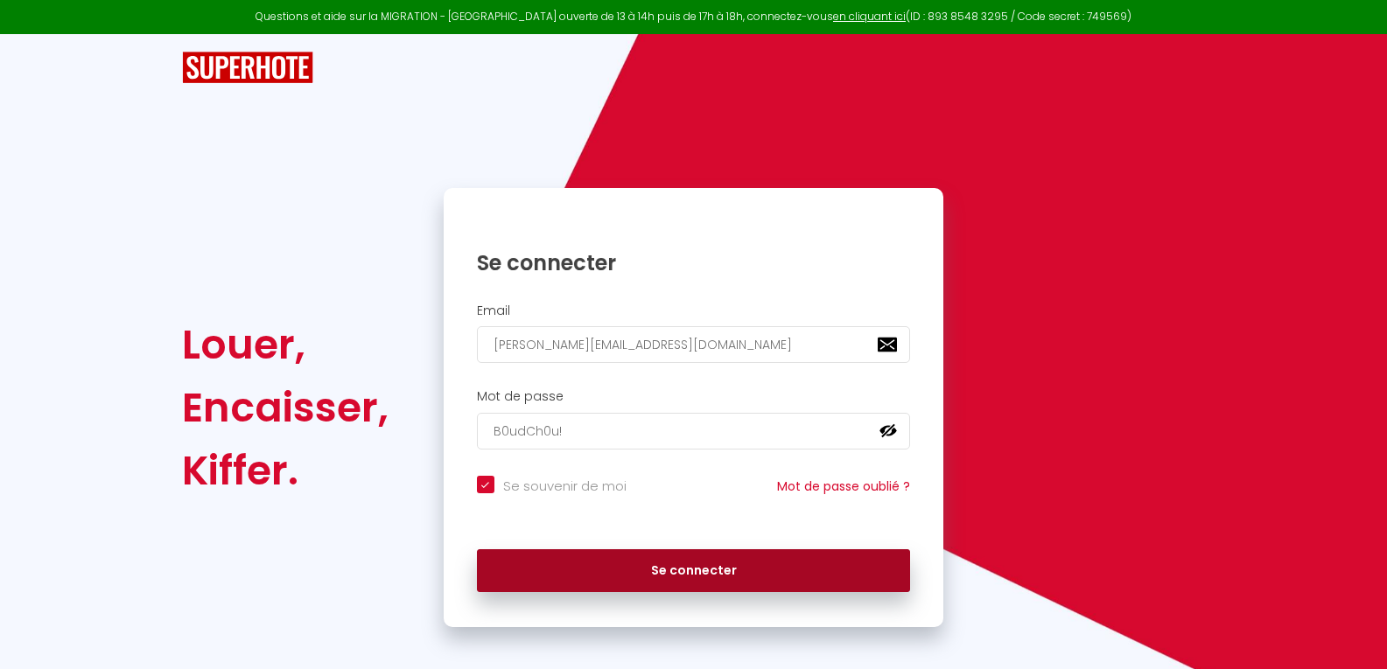
click at [721, 575] on button "Se connecter" at bounding box center [694, 571] width 434 height 44
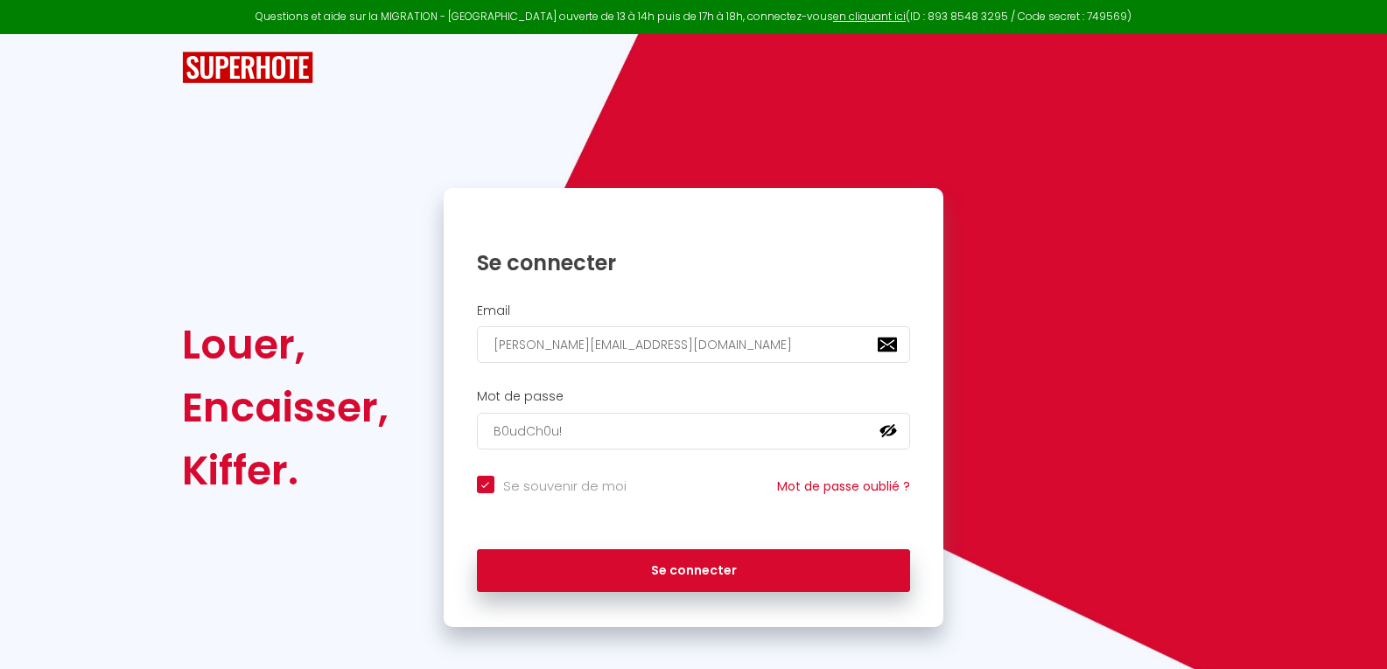
checkbox input "true"
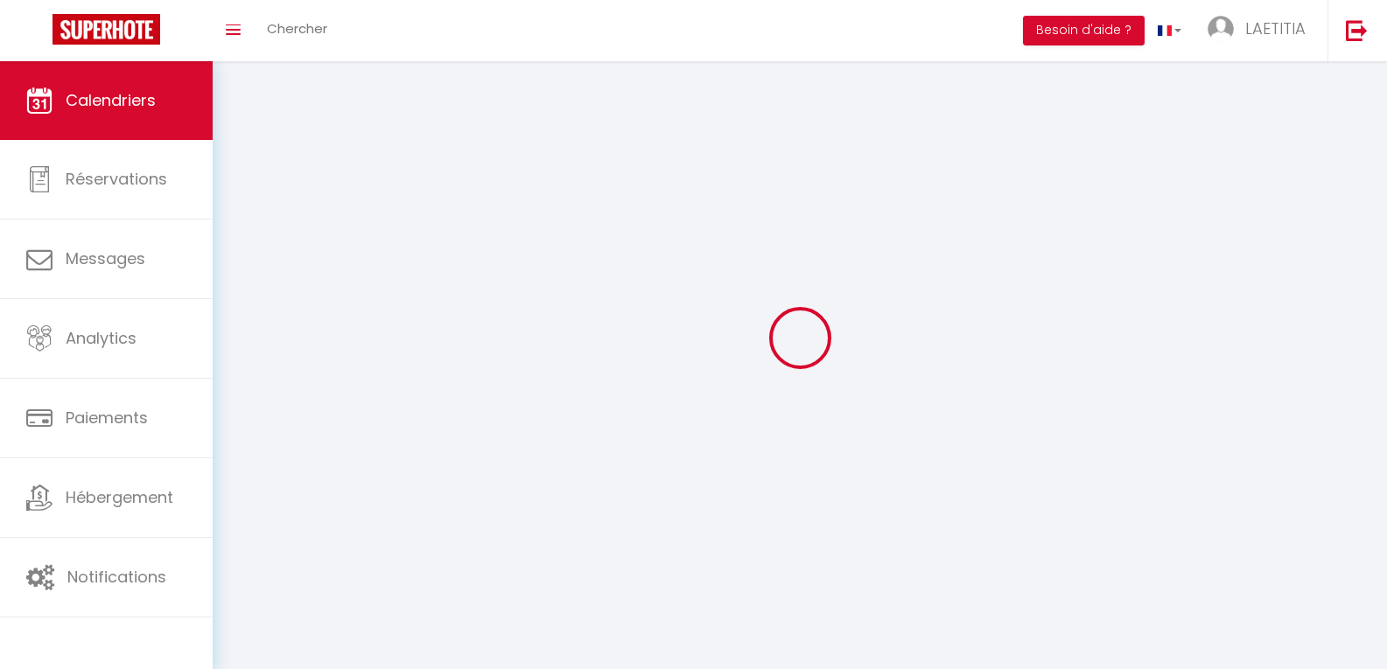
select select
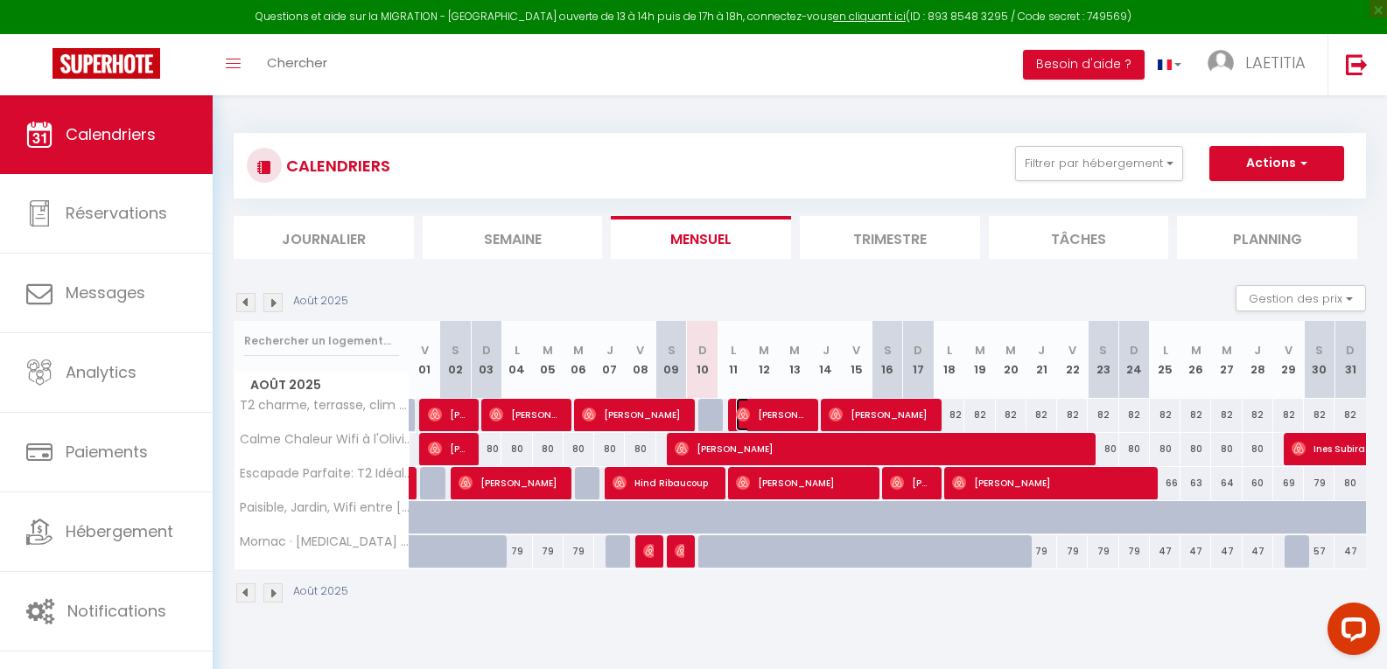
click at [755, 416] on span "[PERSON_NAME]" at bounding box center [772, 414] width 72 height 33
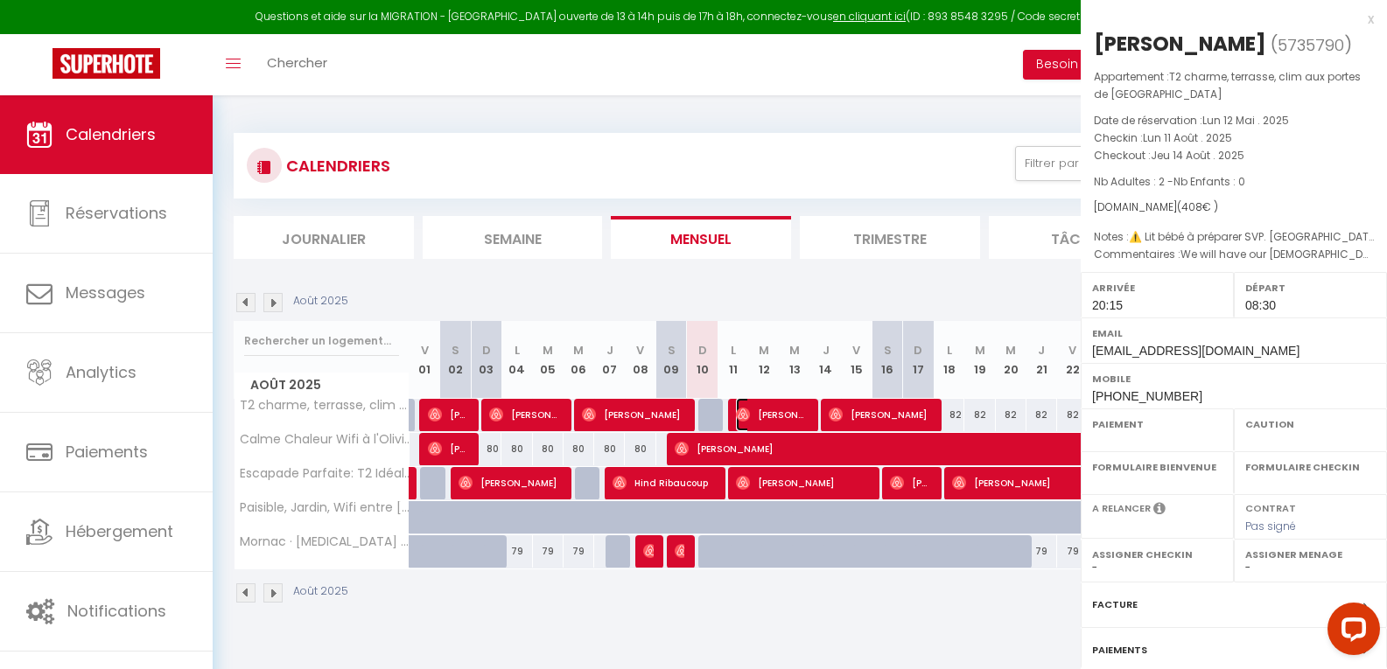
select select "OK"
select select "1"
select select "0"
select select "1"
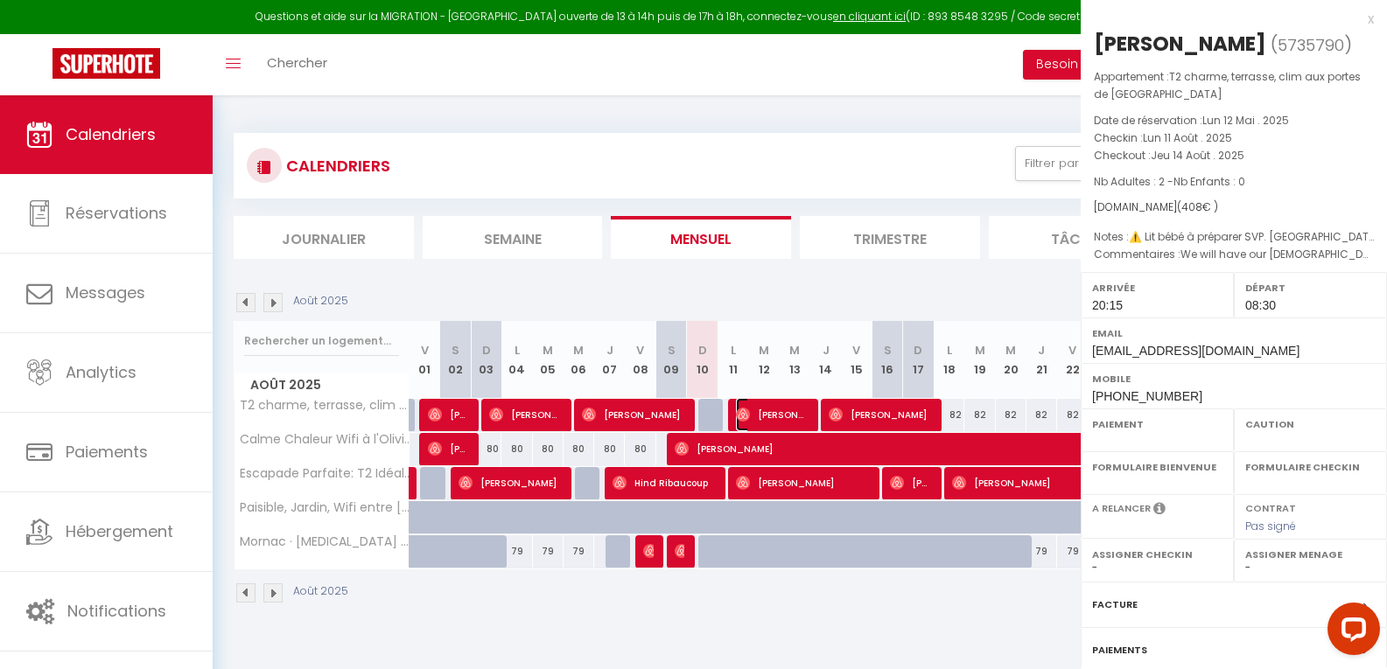
select select
select select "4654"
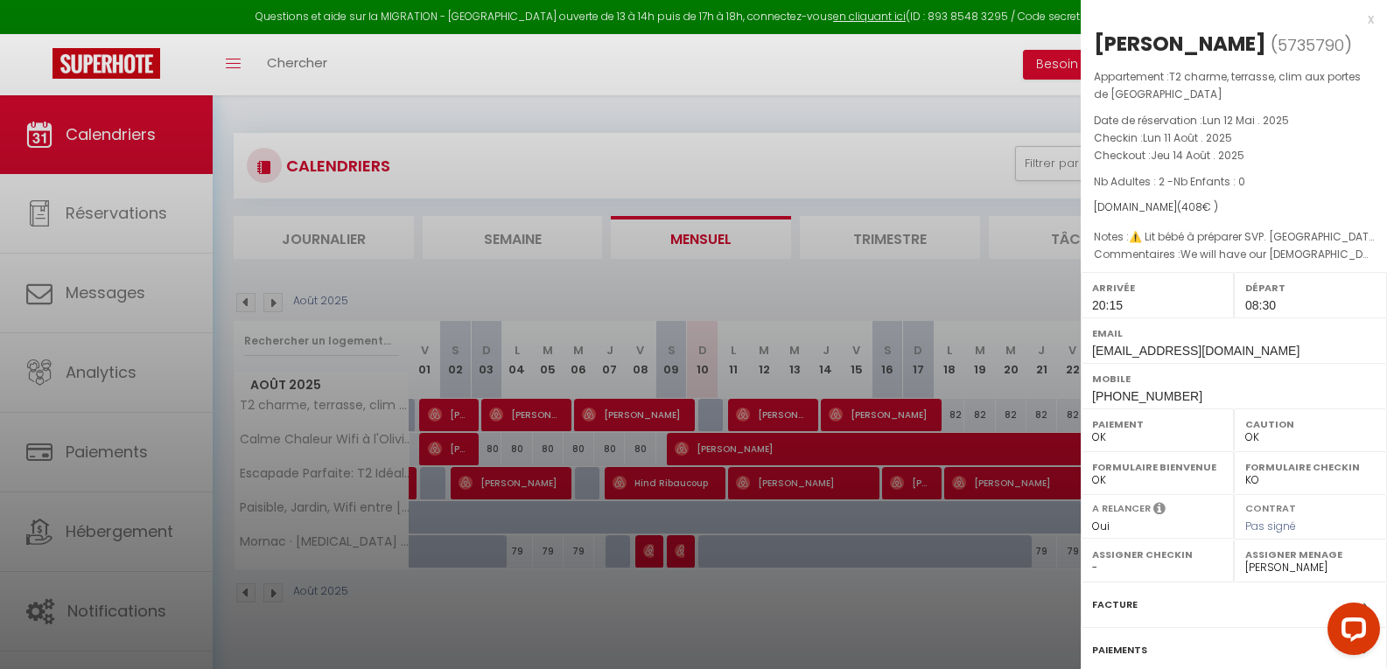
click at [755, 416] on div at bounding box center [693, 334] width 1387 height 669
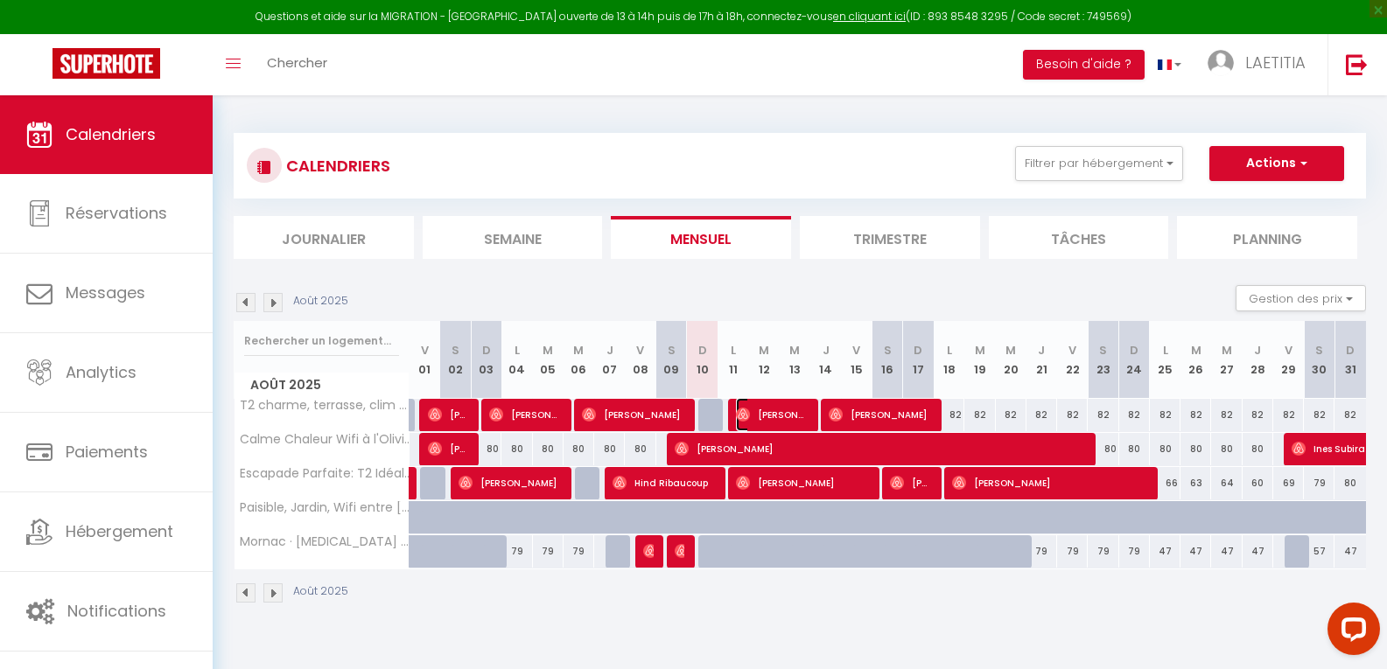
click at [760, 414] on span "[PERSON_NAME]" at bounding box center [772, 414] width 72 height 33
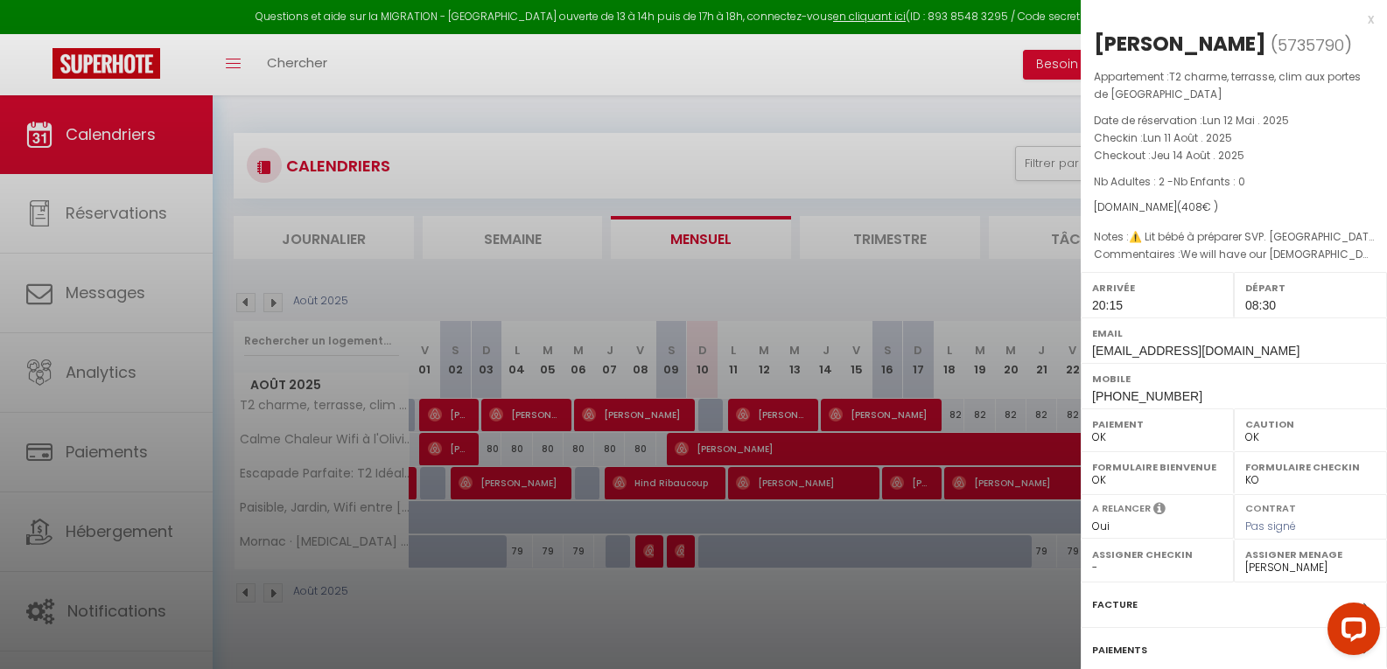
drag, startPoint x: 705, startPoint y: 483, endPoint x: 691, endPoint y: 488, distance: 15.0
click at [691, 488] on div at bounding box center [693, 334] width 1387 height 669
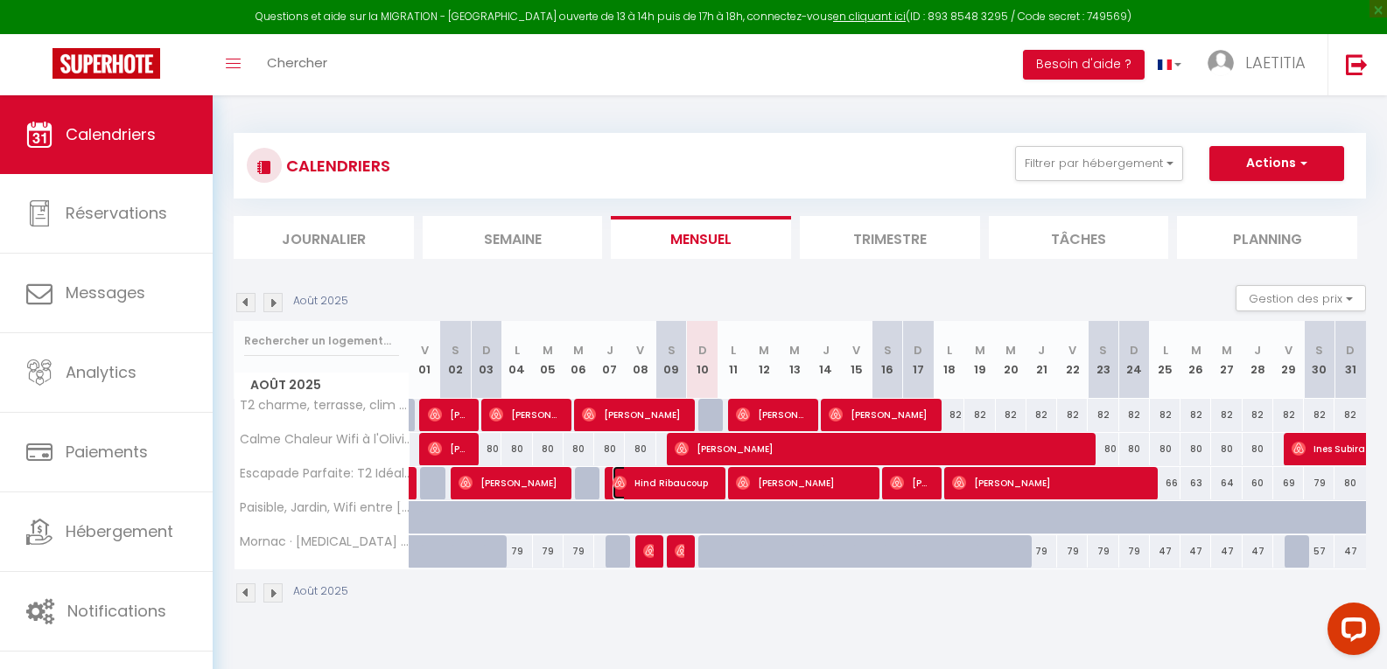
click at [703, 483] on span "Hind Ribaucoup" at bounding box center [663, 482] width 102 height 33
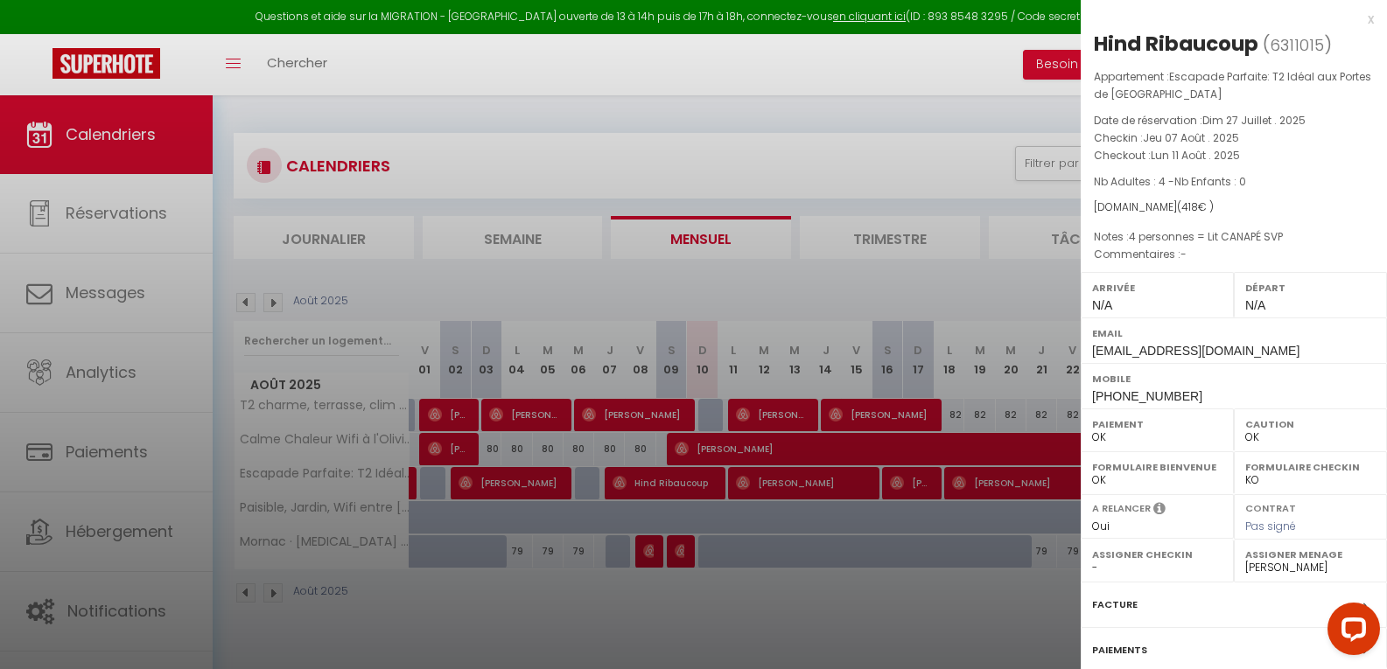
click at [791, 483] on div at bounding box center [693, 334] width 1387 height 669
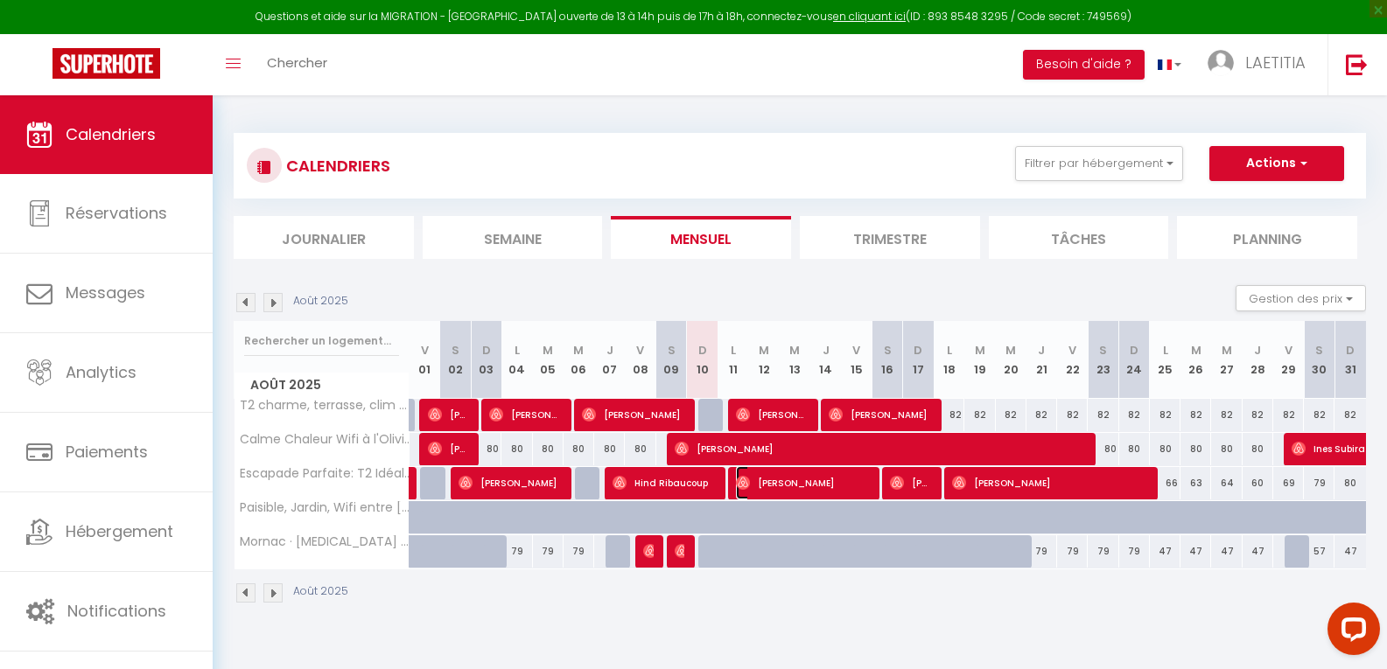
click at [792, 482] on span "[PERSON_NAME]" at bounding box center [802, 482] width 133 height 33
select select "1"
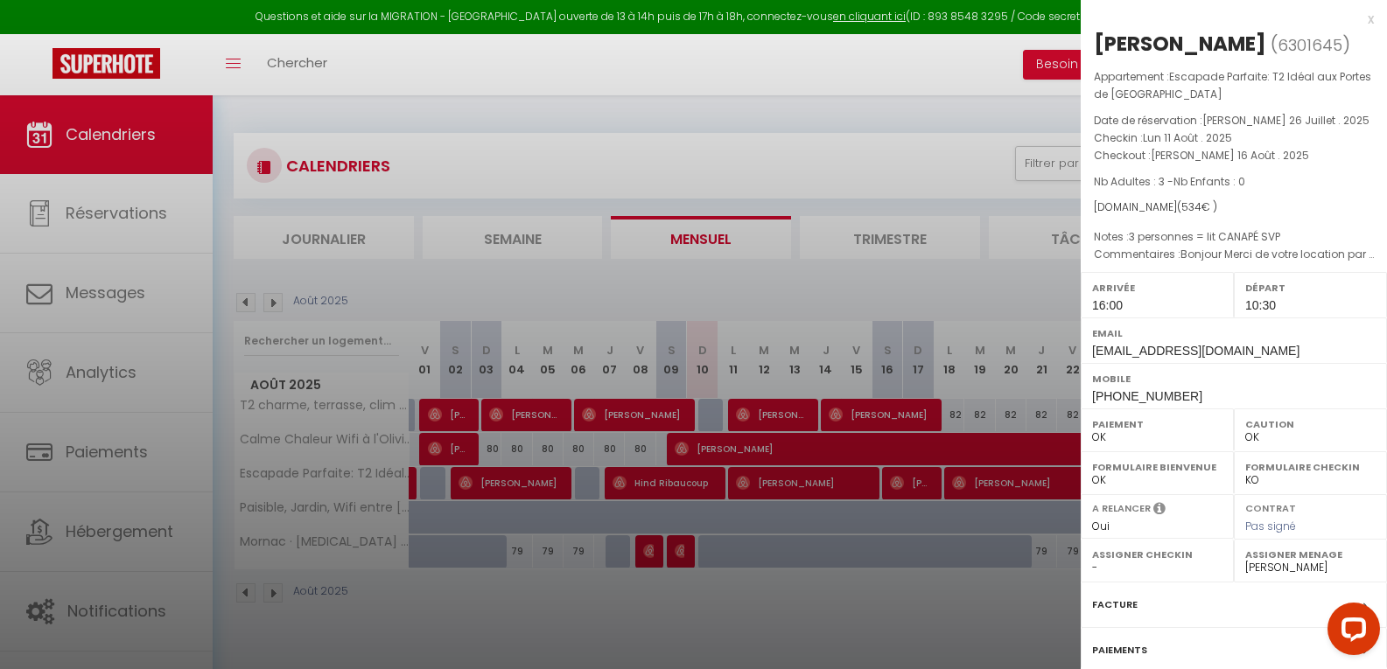
click at [676, 556] on div at bounding box center [693, 334] width 1387 height 669
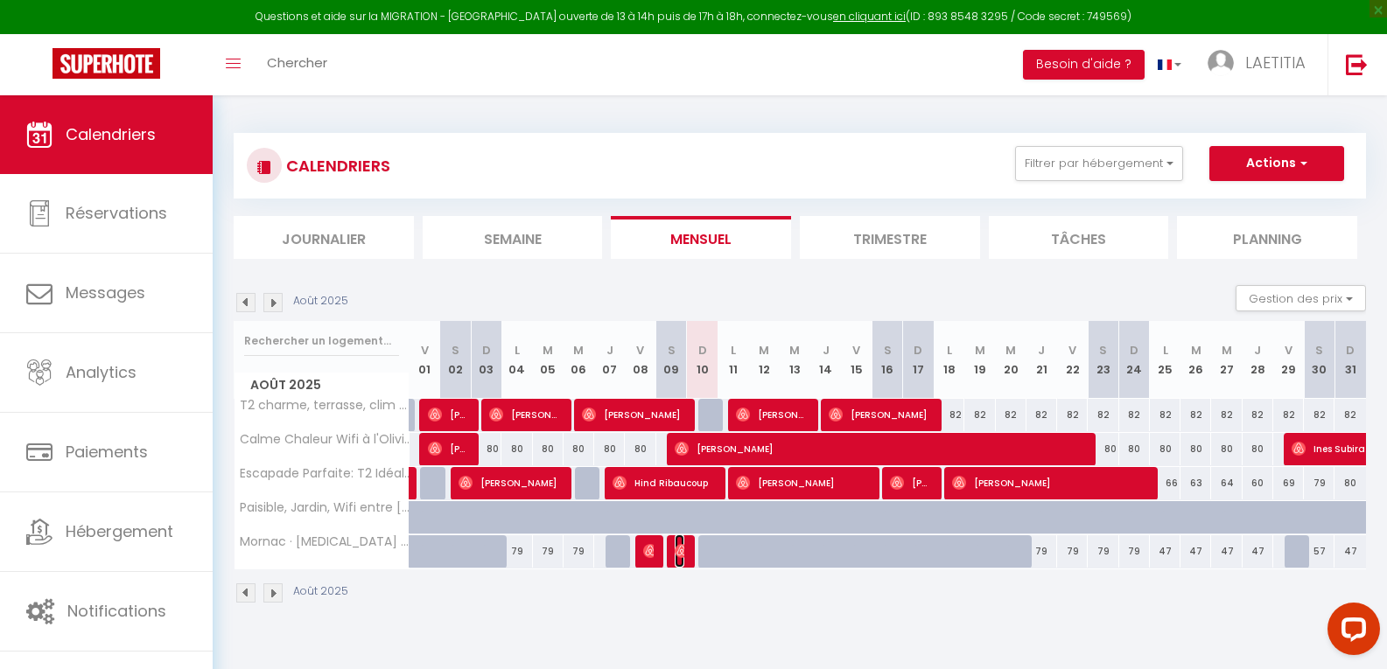
click at [677, 556] on img at bounding box center [682, 551] width 14 height 14
select select "13742"
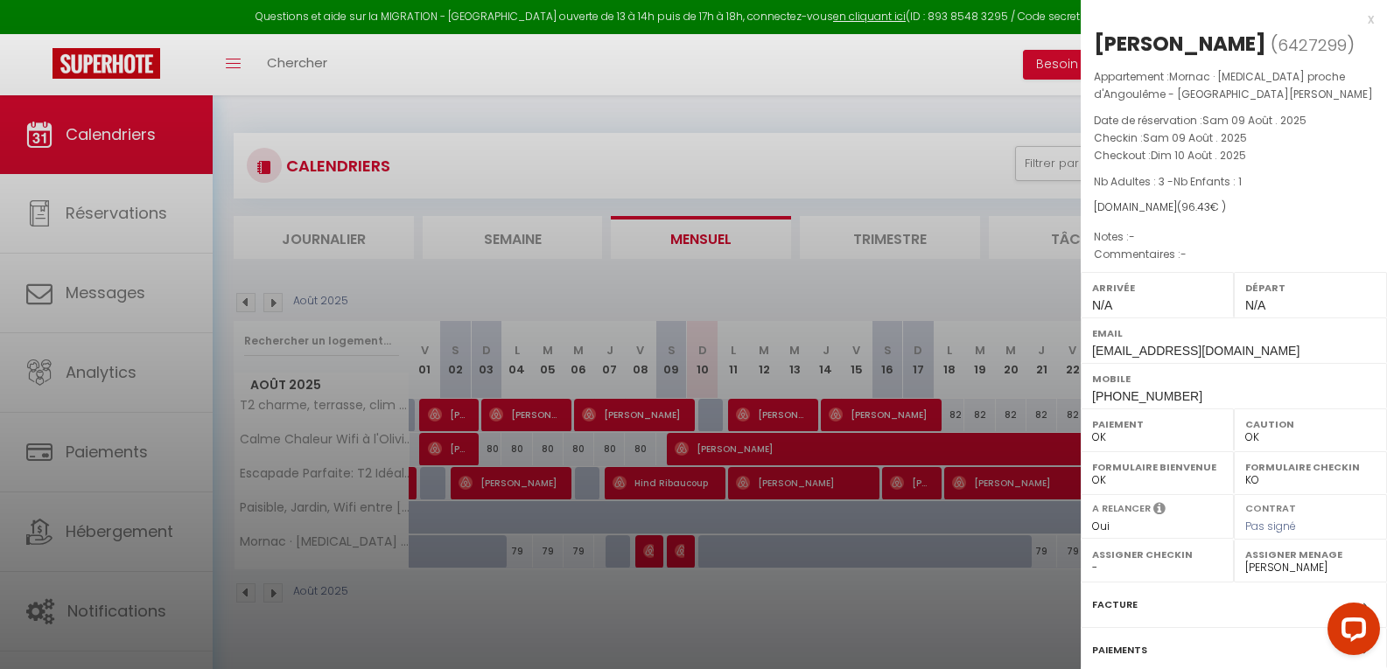
click at [654, 553] on div at bounding box center [693, 334] width 1387 height 669
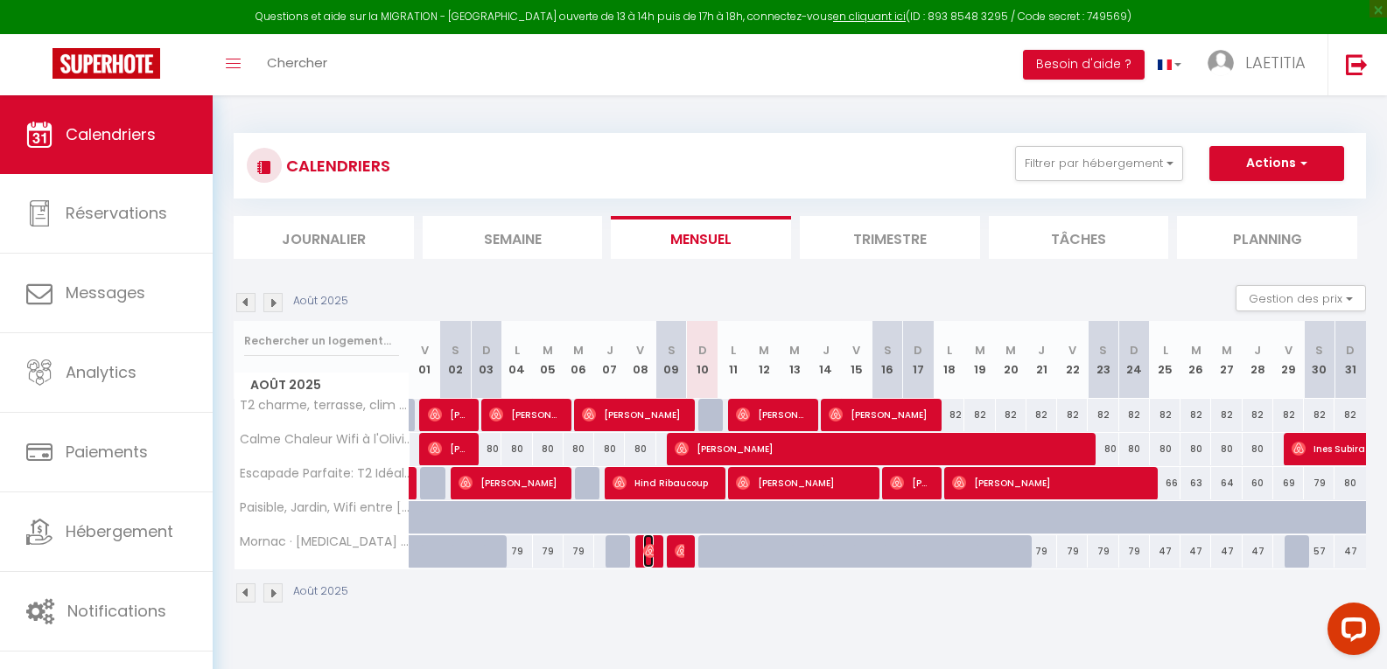
click at [654, 553] on img at bounding box center [650, 551] width 14 height 14
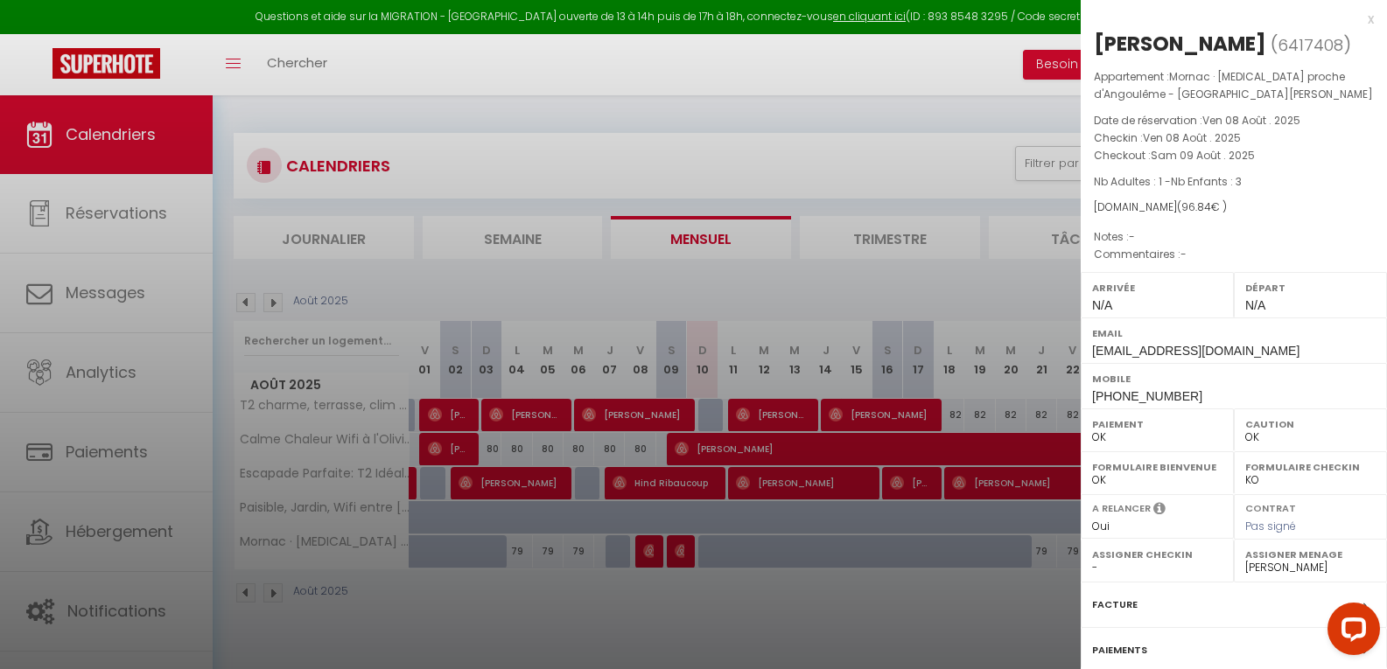
click at [677, 555] on div at bounding box center [693, 334] width 1387 height 669
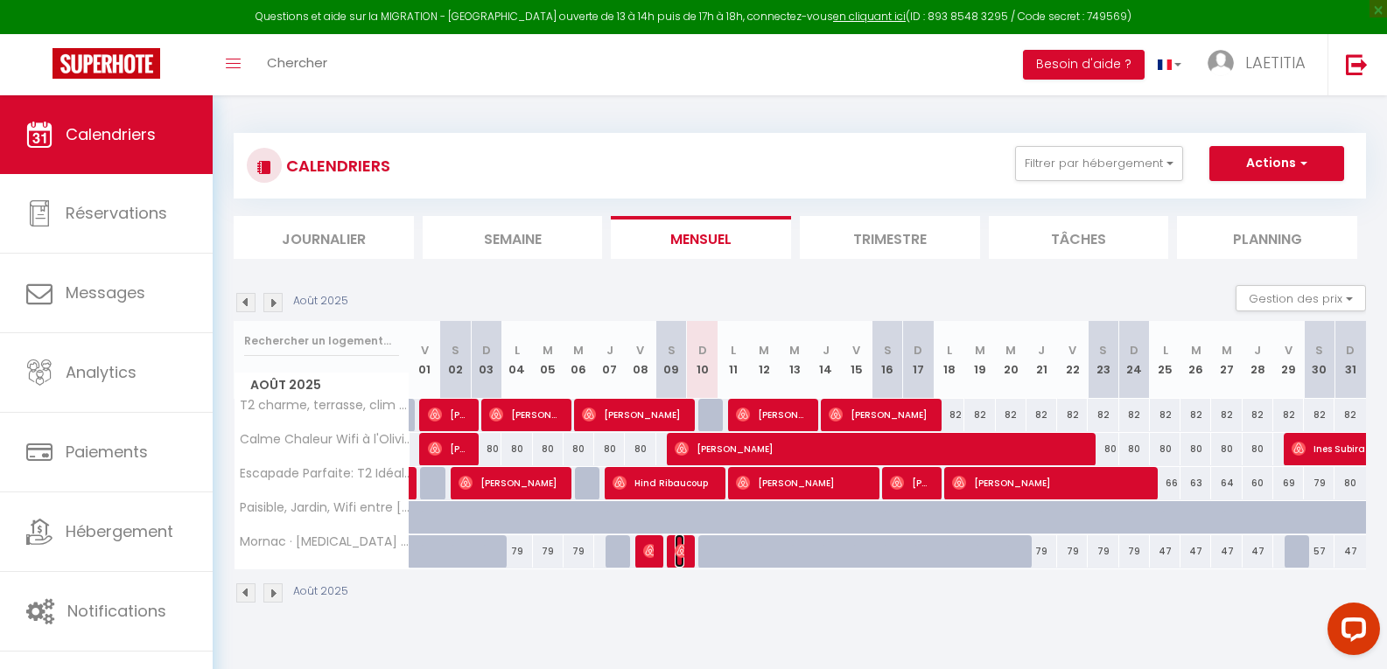
click at [679, 554] on img at bounding box center [682, 551] width 14 height 14
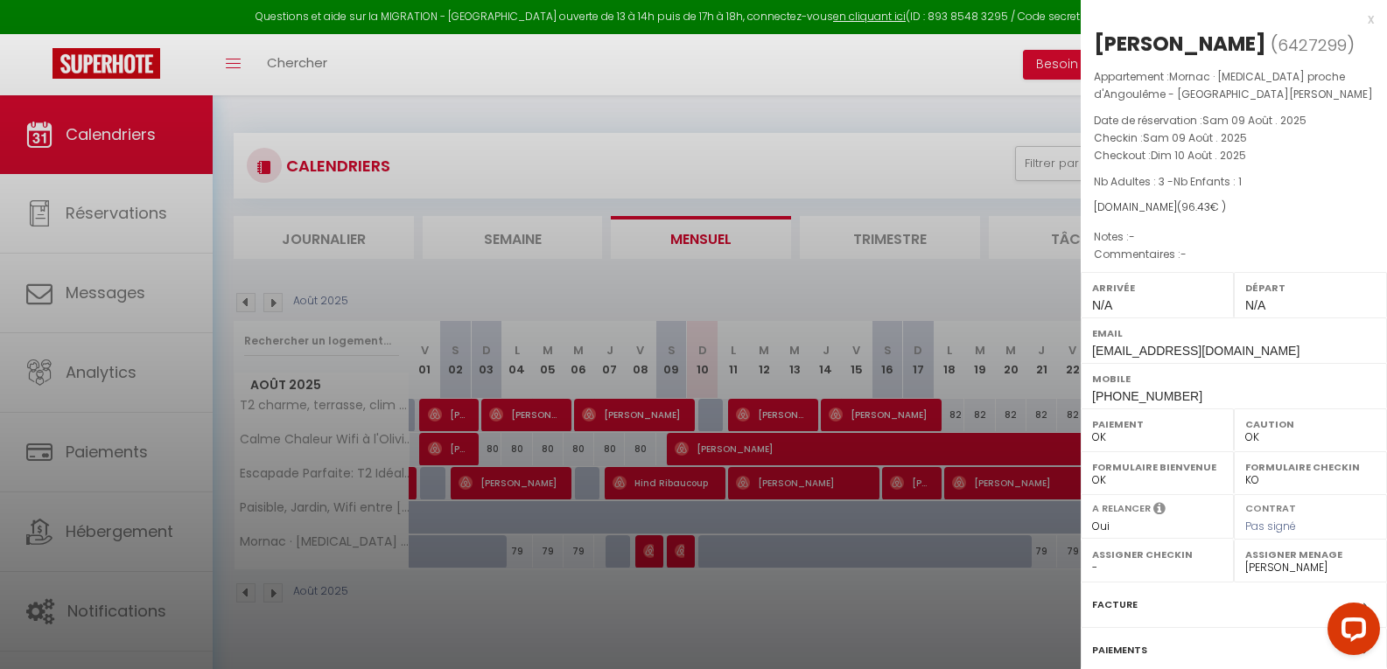
click at [655, 554] on div at bounding box center [693, 334] width 1387 height 669
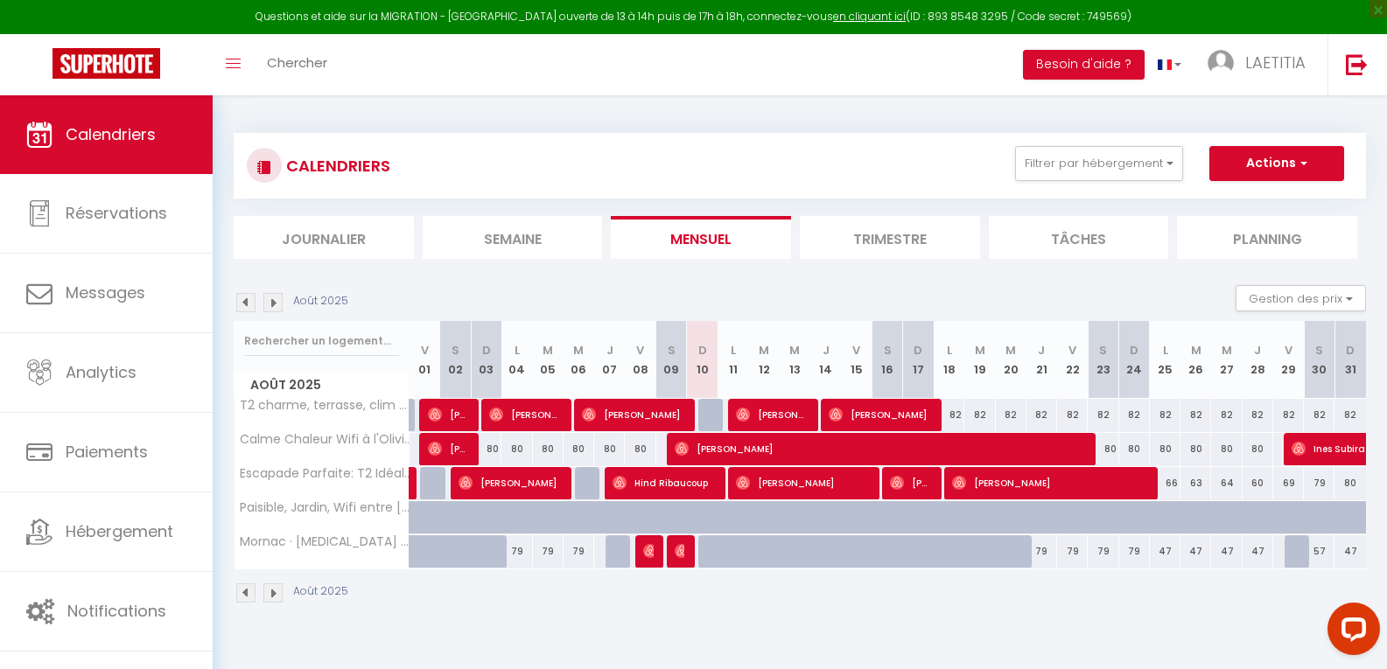
click at [655, 554] on div at bounding box center [648, 551] width 31 height 33
click at [652, 556] on img at bounding box center [650, 551] width 14 height 14
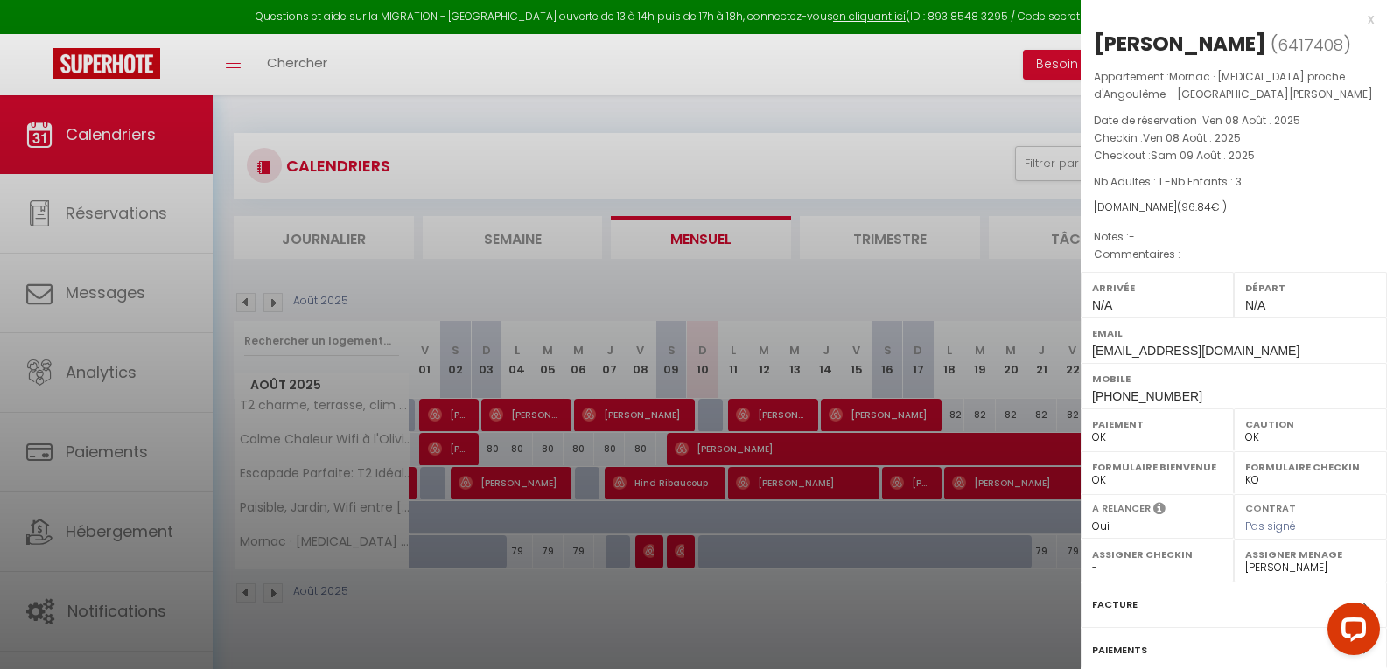
click at [675, 559] on div at bounding box center [693, 334] width 1387 height 669
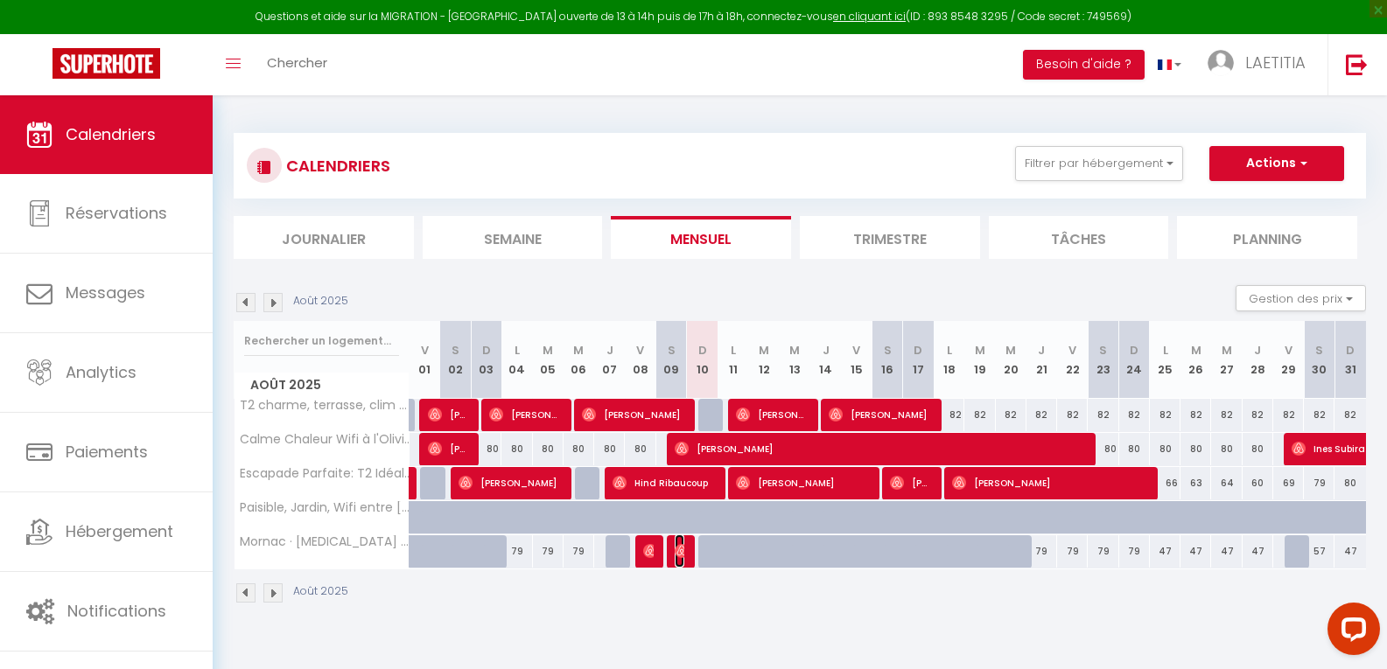
click at [676, 559] on span "[PERSON_NAME]" at bounding box center [680, 551] width 10 height 33
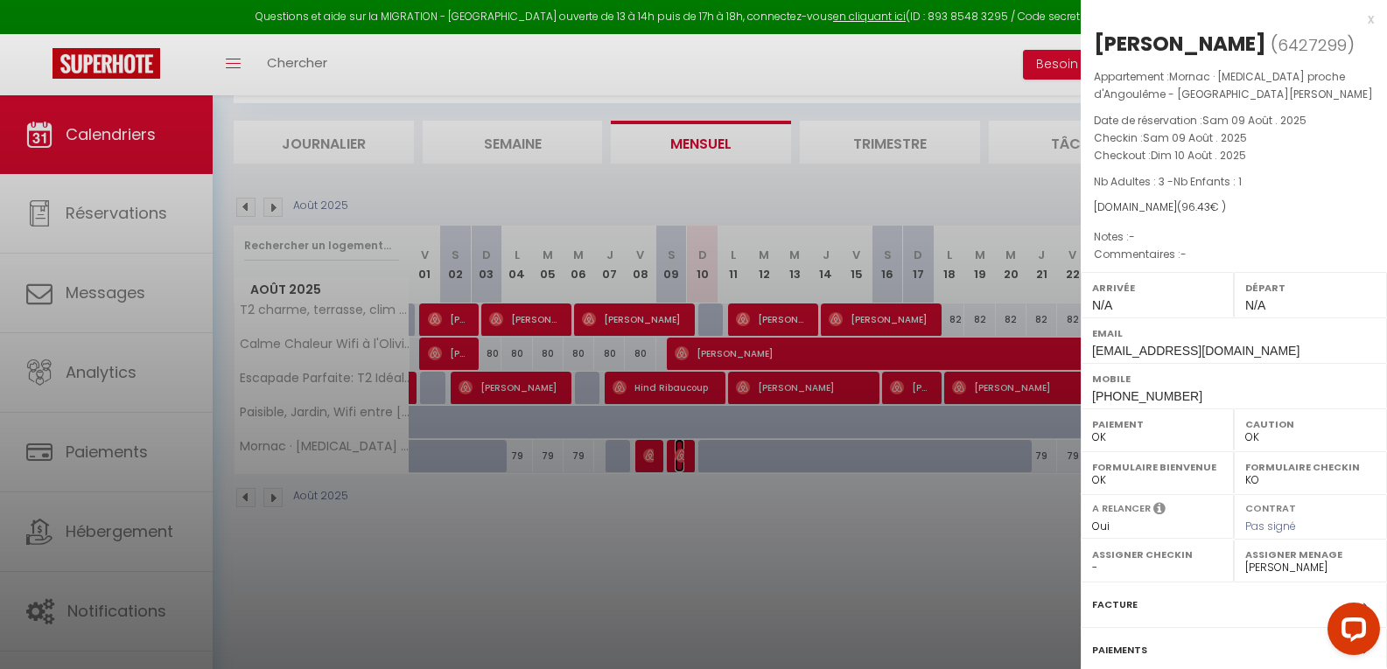
scroll to position [164, 0]
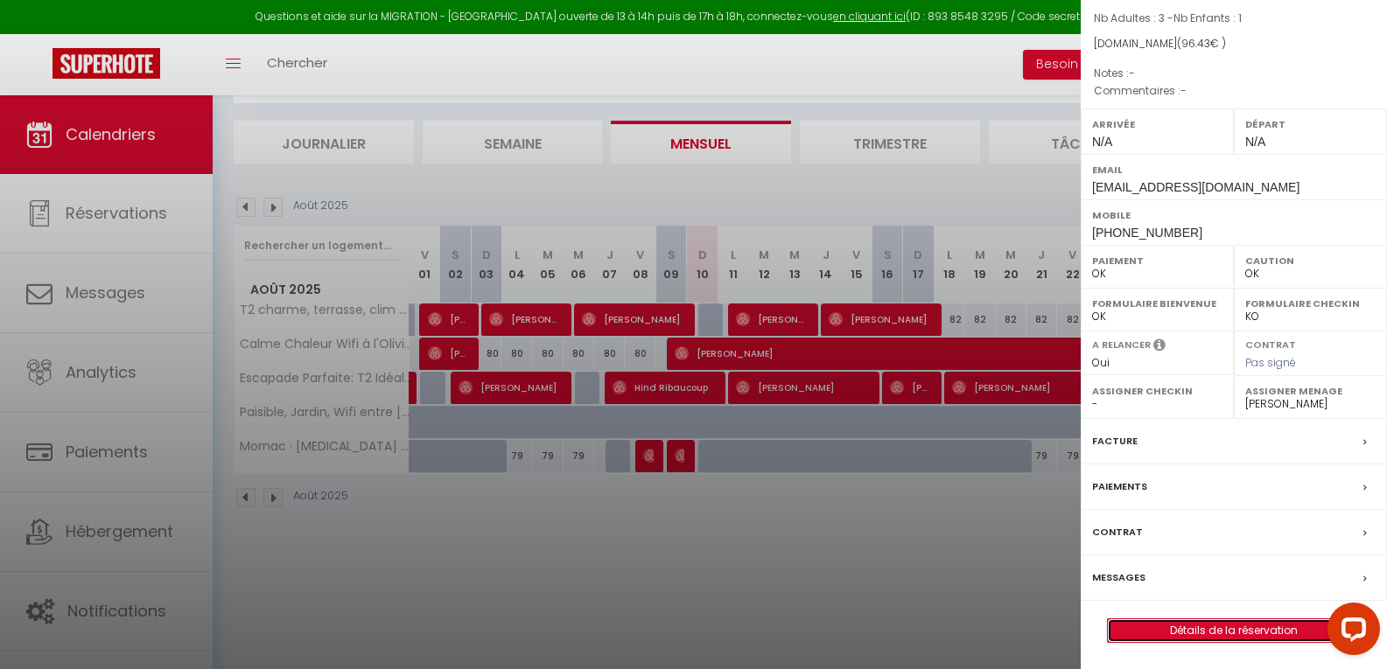
click at [1169, 629] on link "Détails de la réservation" at bounding box center [1234, 630] width 252 height 23
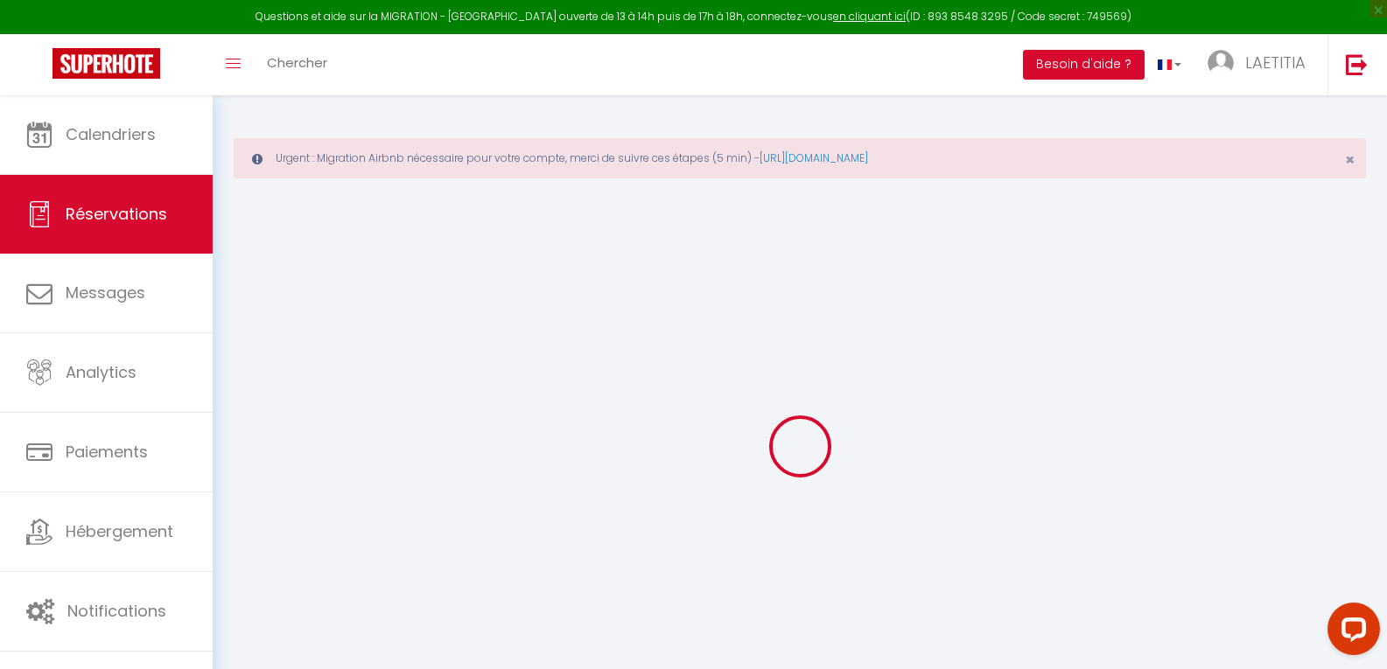
select select
checkbox input "false"
select select
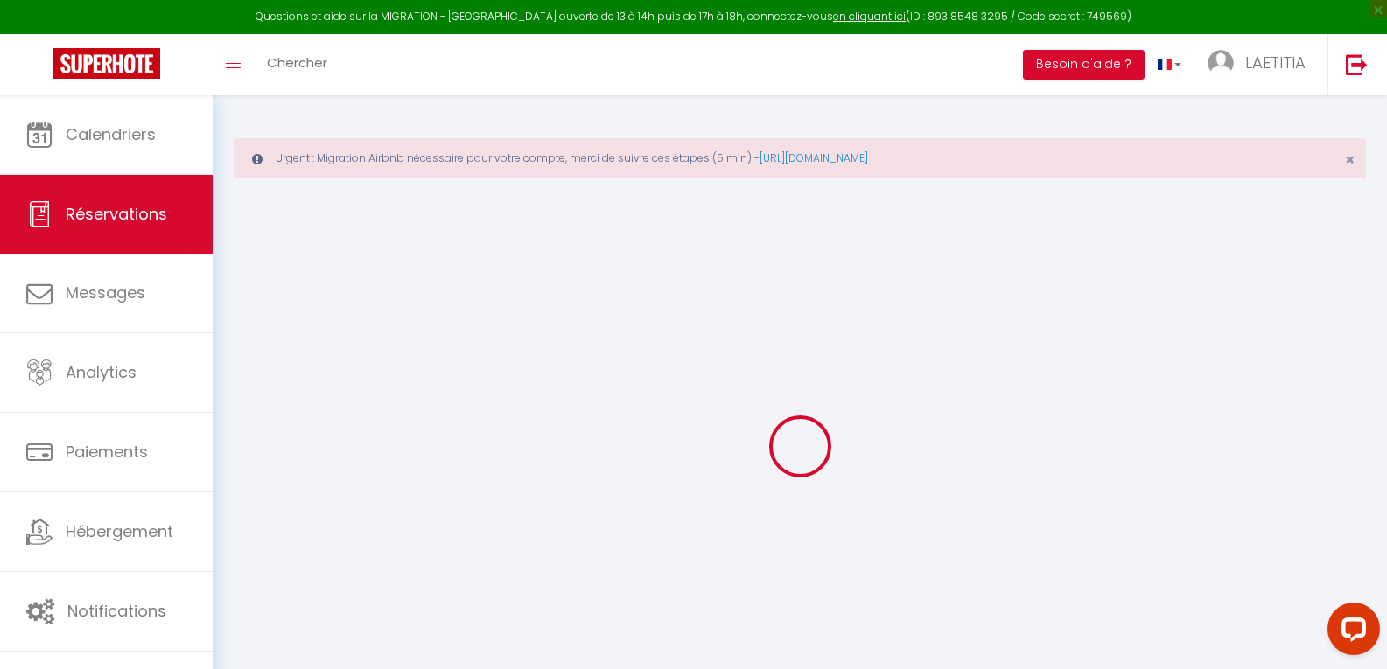
select select
checkbox input "false"
select select
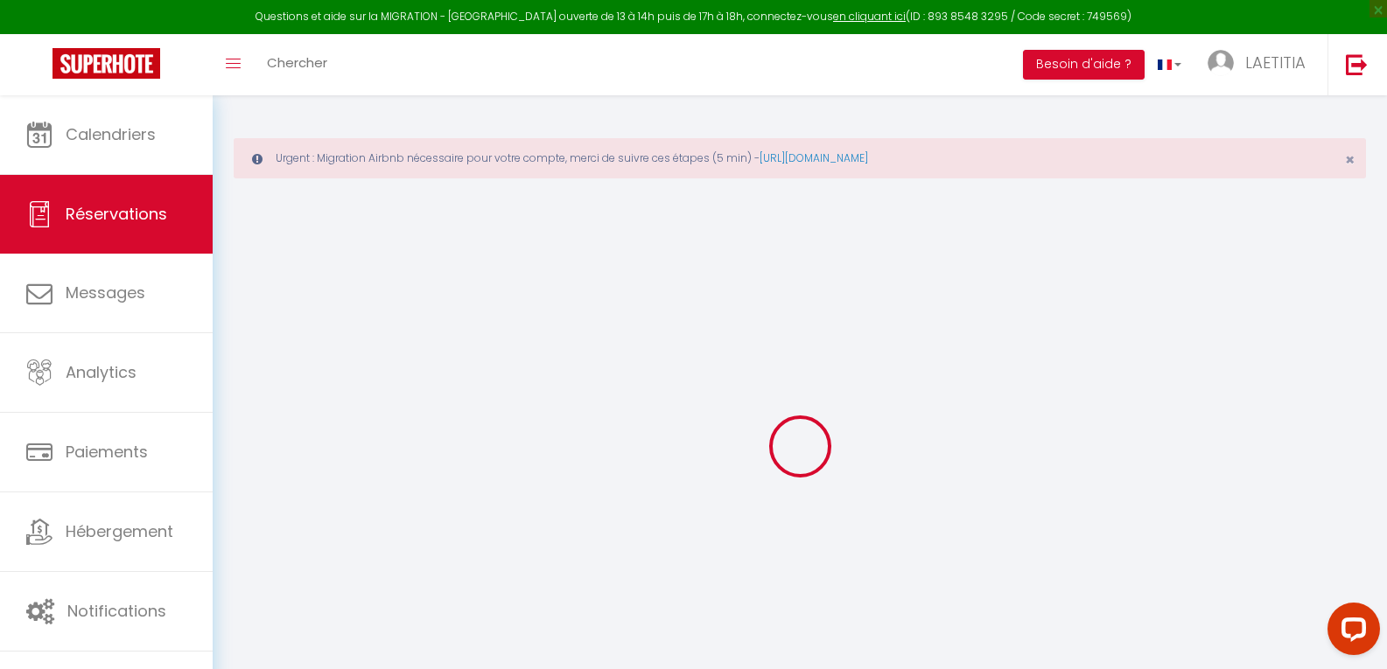
select select
checkbox input "false"
select select
type input "35"
type input "2.43"
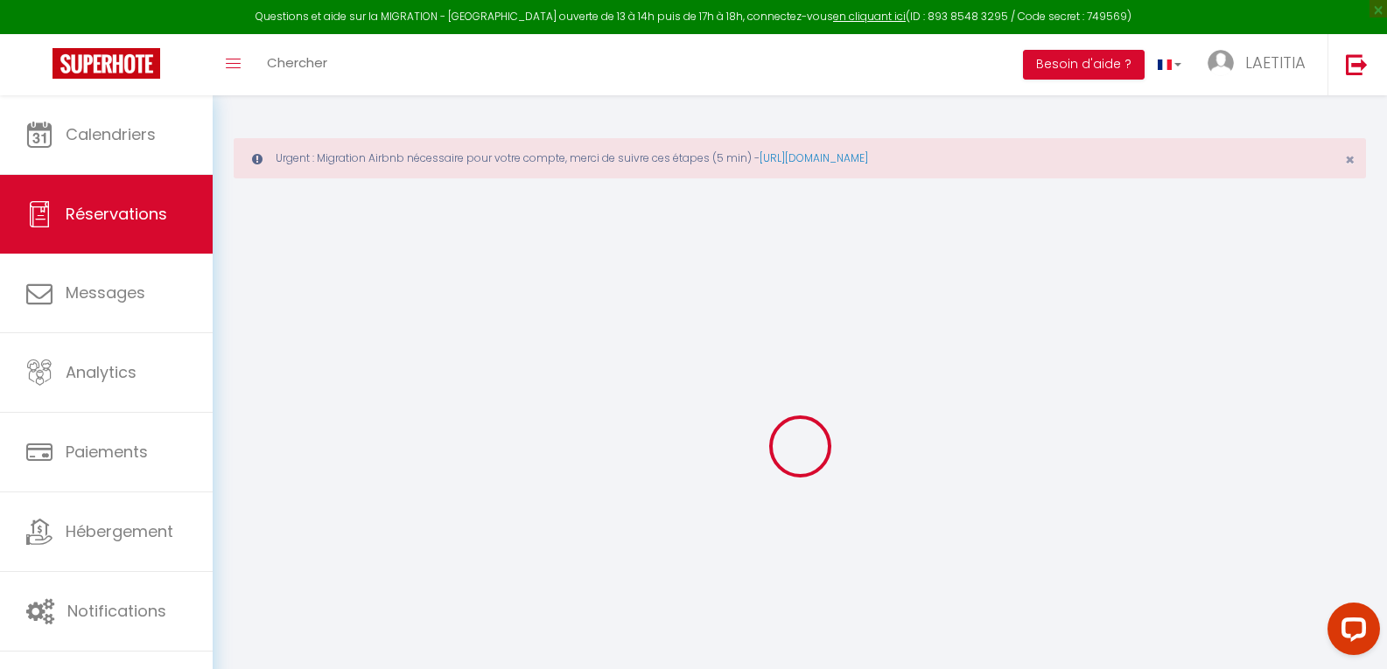
select select
checkbox input "false"
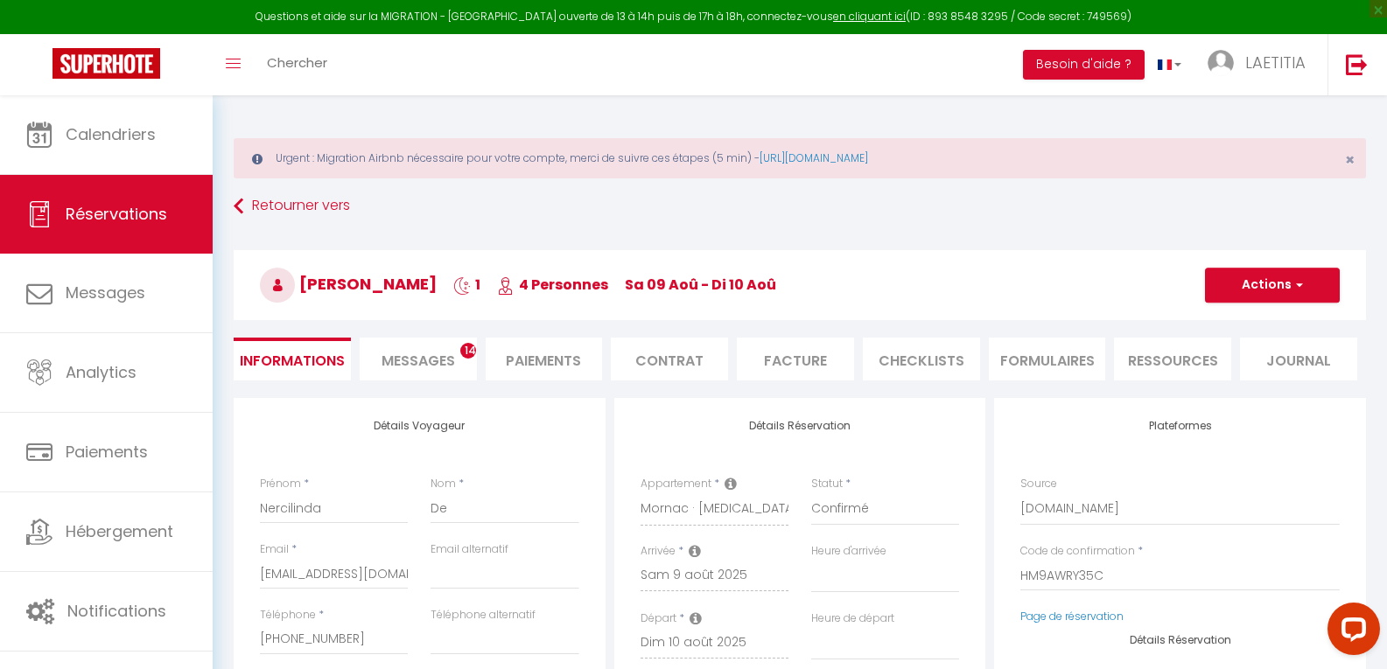
select select
checkbox input "false"
select select
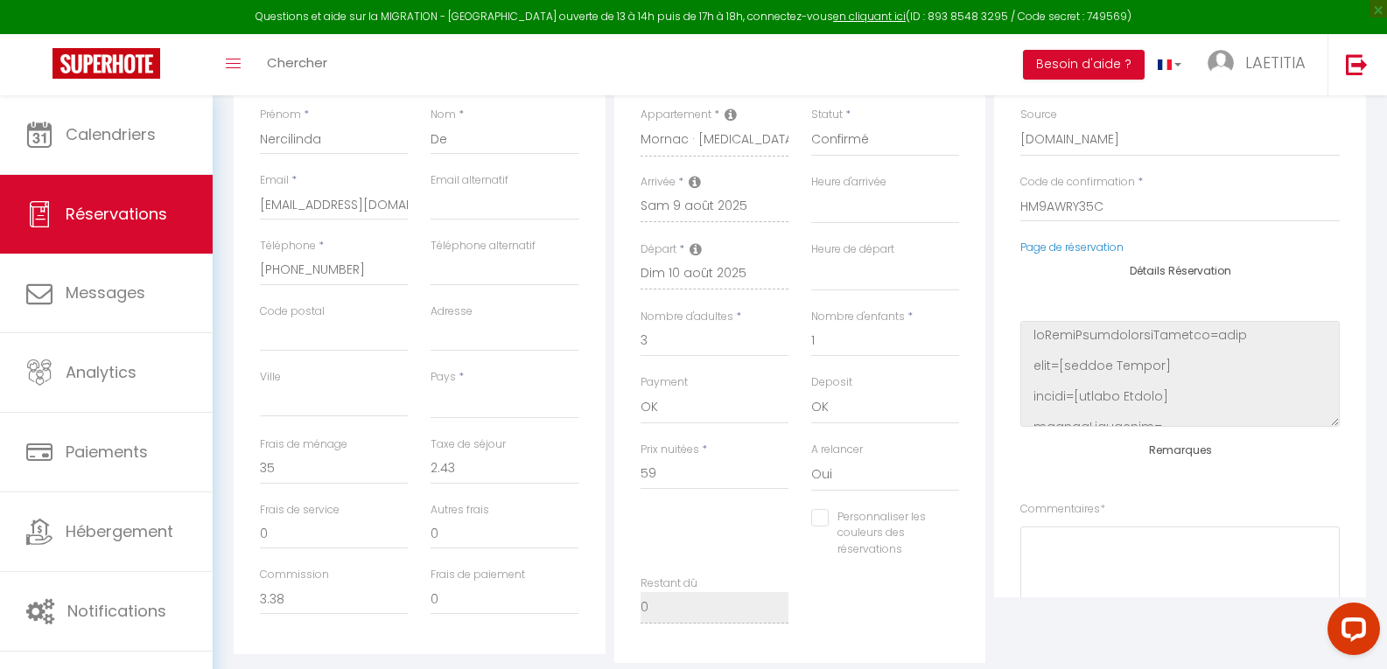
scroll to position [350, 0]
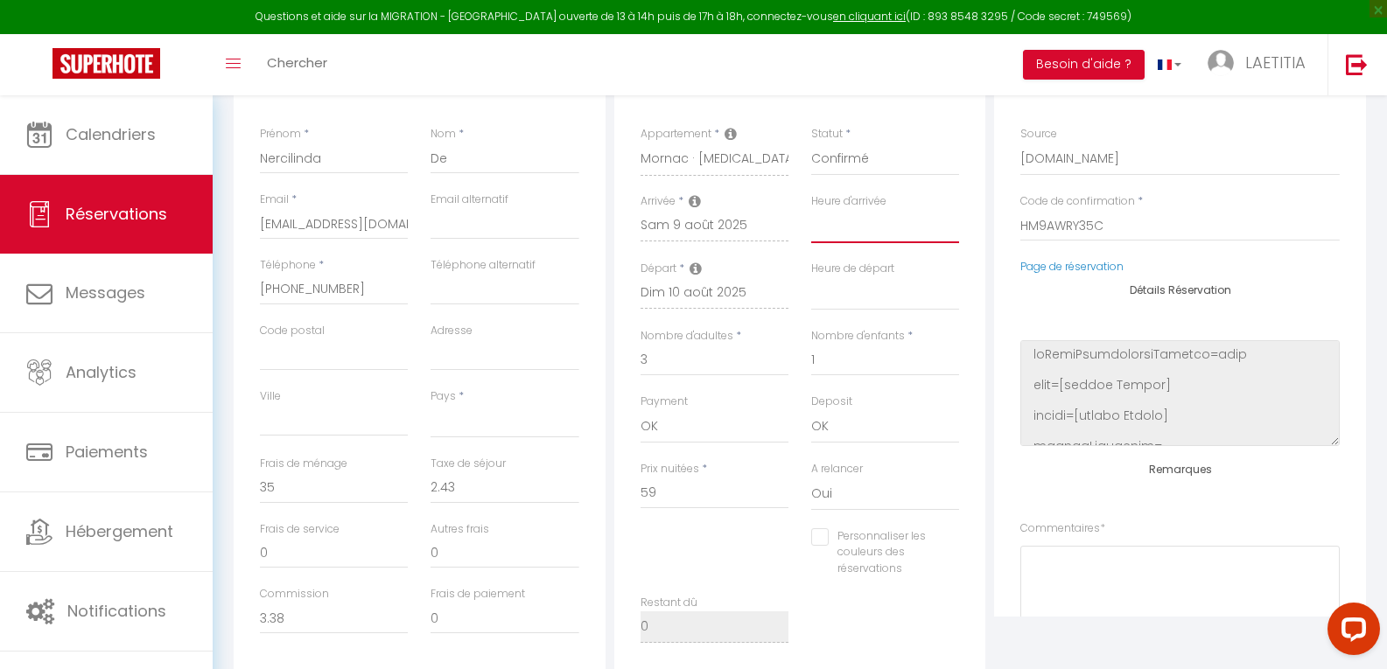
click at [843, 233] on select "00:00 00:30 01:00 01:30 02:00 02:30 03:00 03:30 04:00 04:30 05:00 05:30 06:00 0…" at bounding box center [885, 226] width 148 height 33
click at [844, 229] on select "00:00 00:30 01:00 01:30 02:00 02:30 03:00 03:30 04:00 04:30 05:00 05:30 06:00 0…" at bounding box center [885, 226] width 148 height 33
select select "19:00"
click at [811, 210] on select "00:00 00:30 01:00 01:30 02:00 02:30 03:00 03:30 04:00 04:30 05:00 05:30 06:00 0…" at bounding box center [885, 226] width 148 height 33
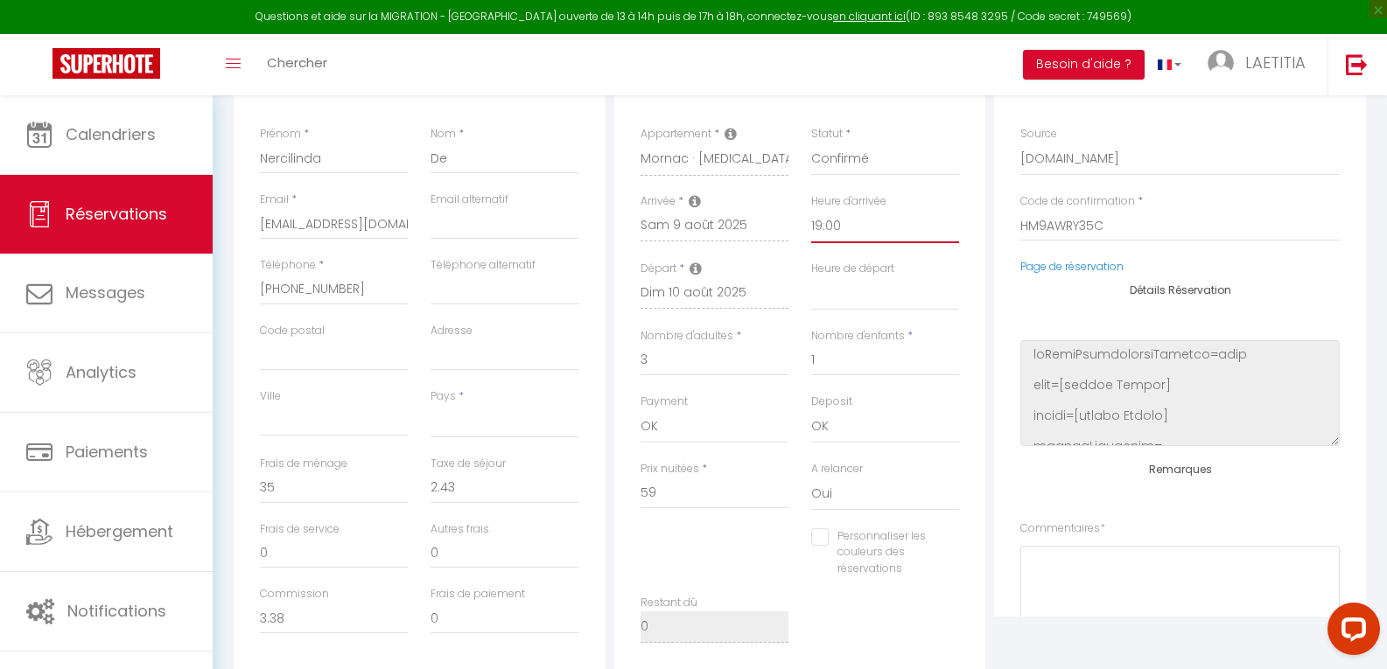
select select
checkbox input "false"
click at [869, 304] on select "00:00 00:30 01:00 01:30 02:00 02:30 03:00 03:30 04:00 04:30 05:00 05:30 06:00 0…" at bounding box center [885, 293] width 148 height 33
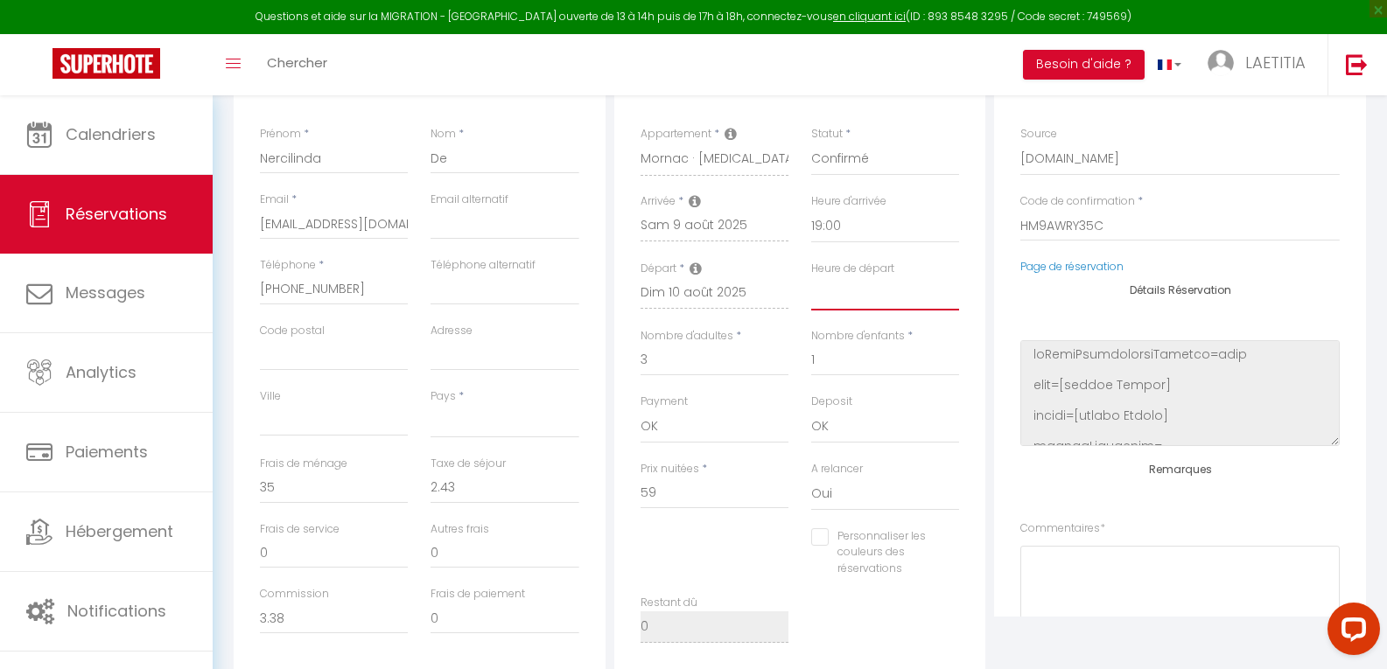
click at [867, 304] on select "00:00 00:30 01:00 01:30 02:00 02:30 03:00 03:30 04:00 04:30 05:00 05:30 06:00 0…" at bounding box center [885, 293] width 148 height 33
select select "11:00"
click at [811, 277] on select "00:00 00:30 01:00 01:30 02:00 02:30 03:00 03:30 04:00 04:30 05:00 05:30 06:00 0…" at bounding box center [885, 293] width 148 height 33
select select
checkbox input "false"
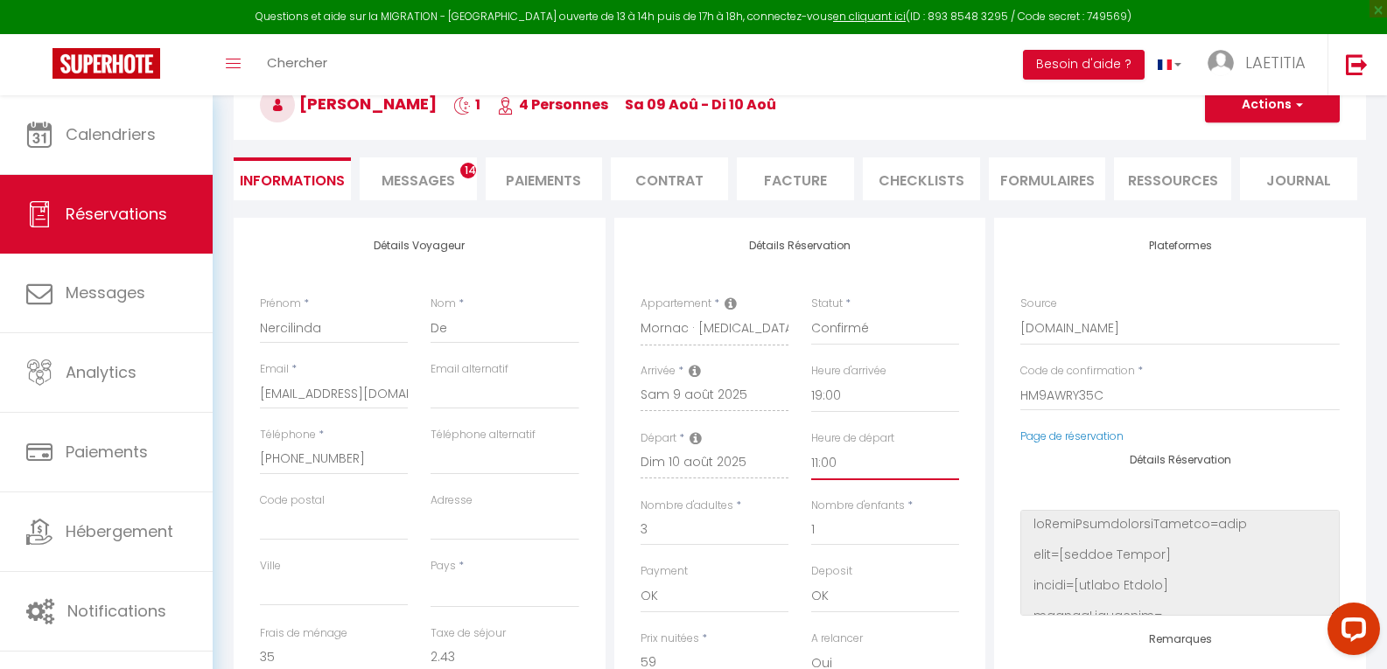
scroll to position [0, 0]
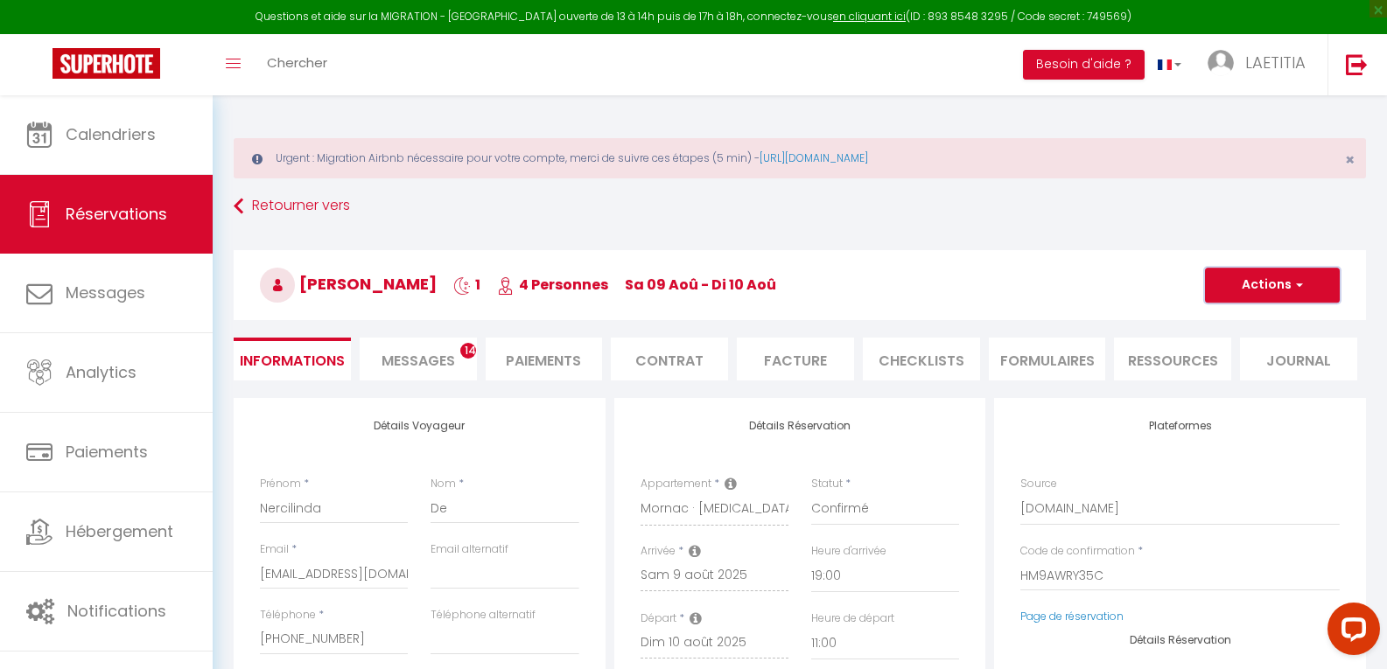
click at [1295, 286] on span "button" at bounding box center [1296, 285] width 10 height 16
click at [1255, 319] on link "Enregistrer" at bounding box center [1254, 323] width 138 height 23
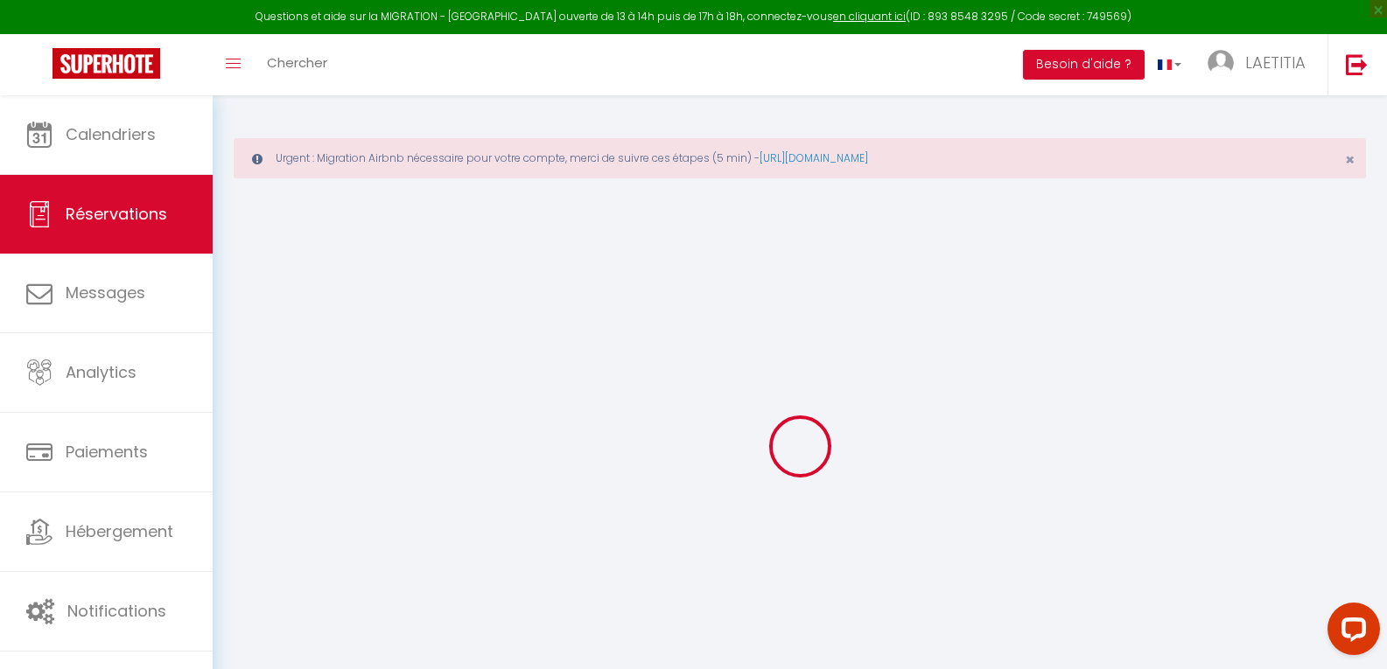
select select "not_cancelled"
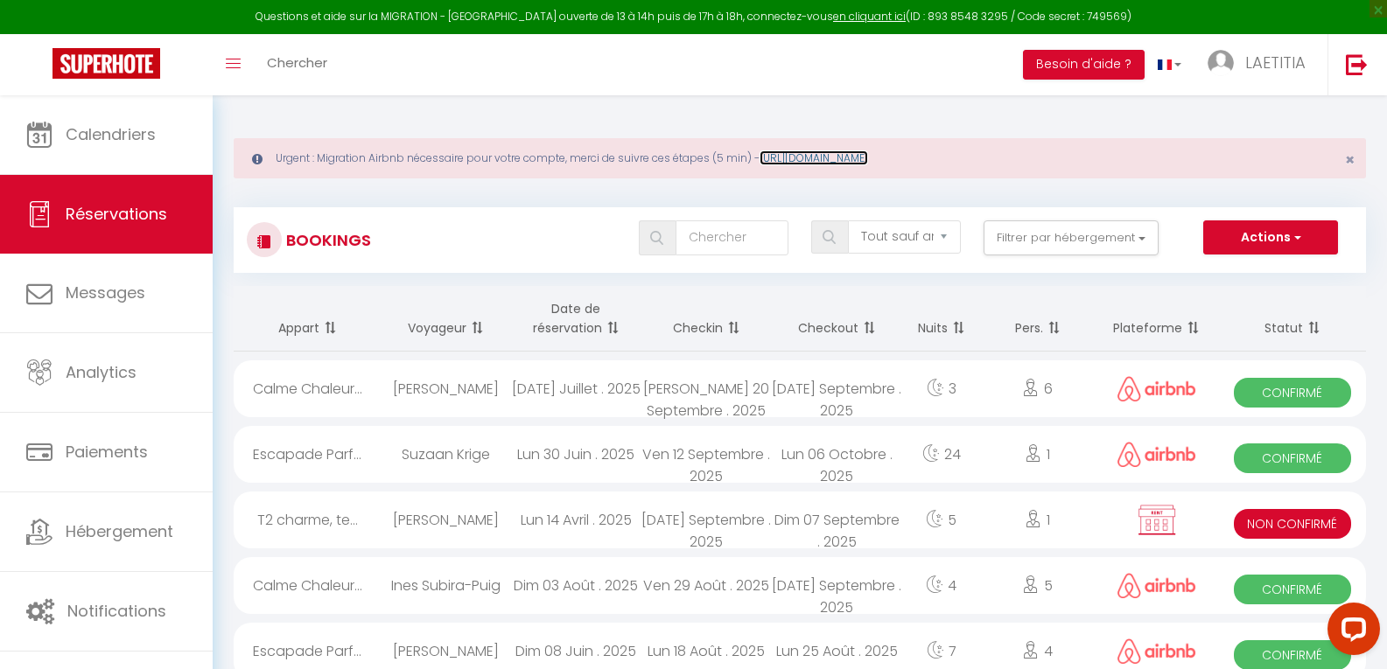
click at [847, 160] on link "[URL][DOMAIN_NAME]" at bounding box center [813, 157] width 108 height 15
